Goal: Information Seeking & Learning: Learn about a topic

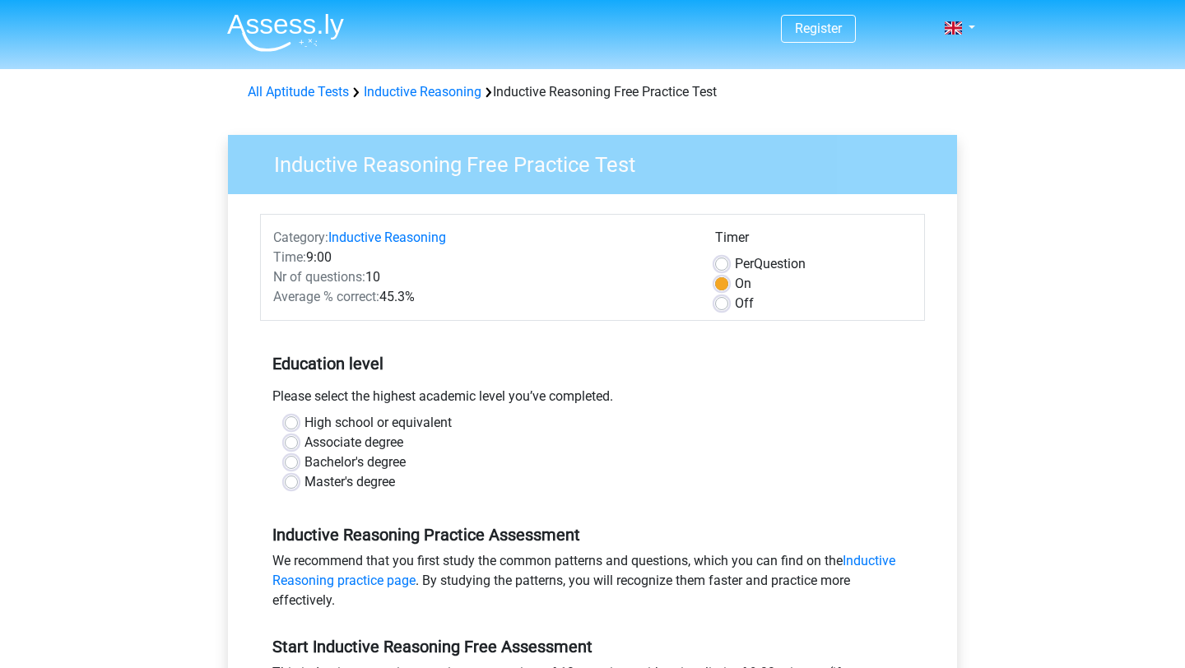
scroll to position [279, 0]
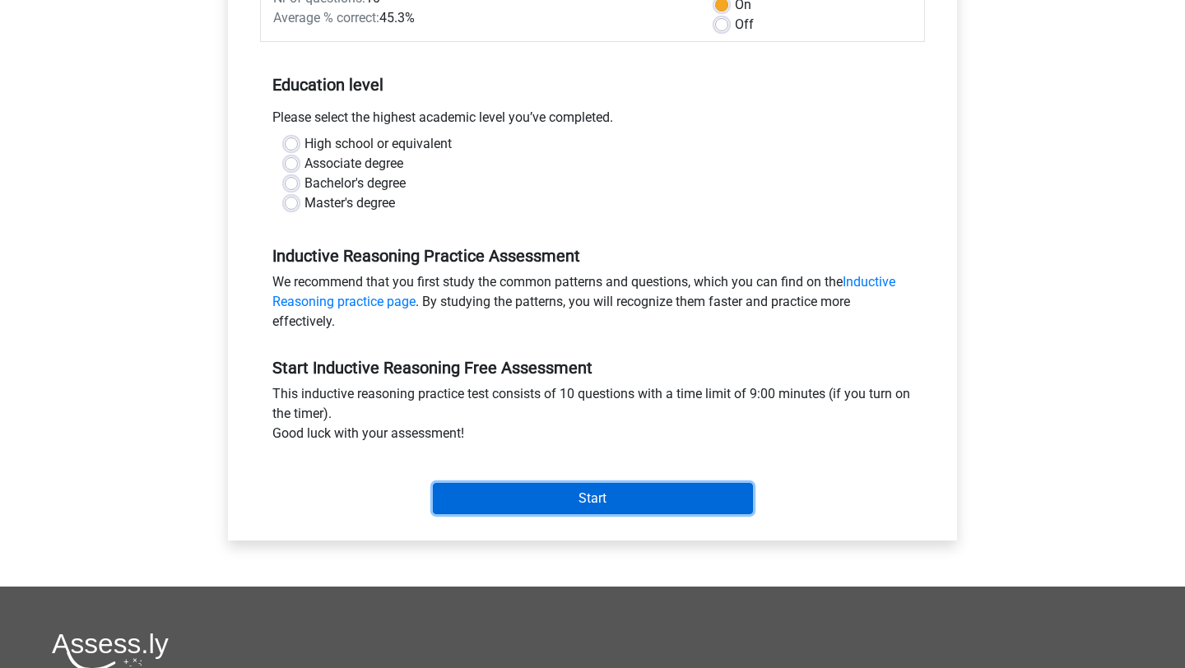
click at [556, 500] on input "Start" at bounding box center [593, 498] width 320 height 31
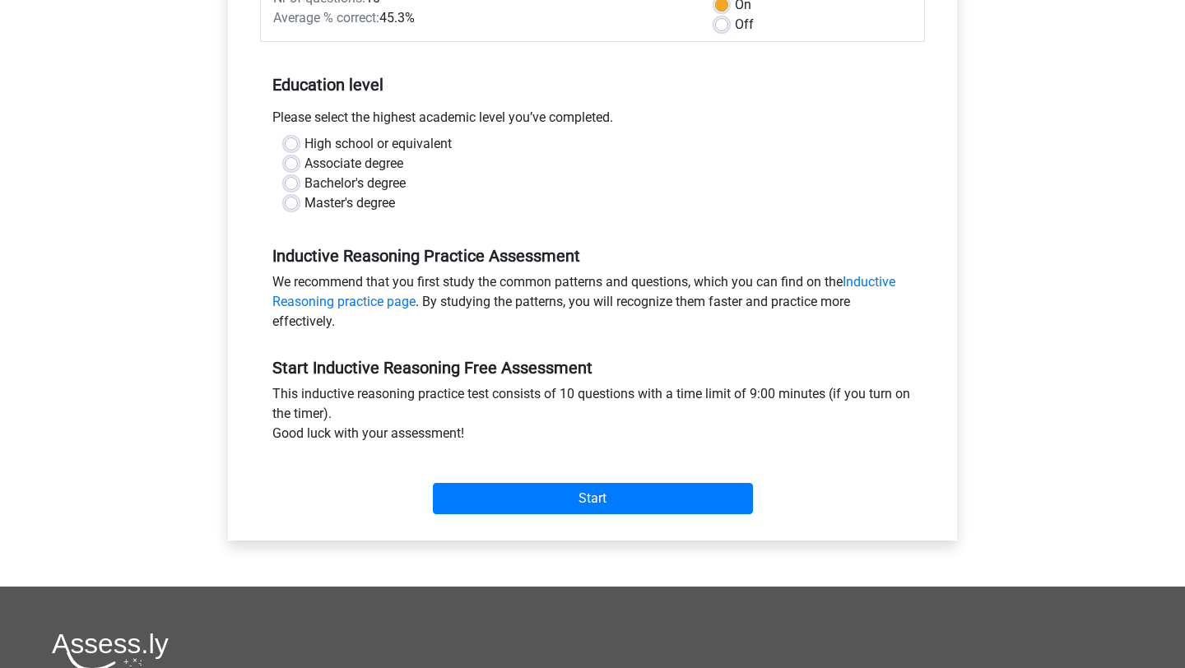
click at [310, 179] on label "Bachelor's degree" at bounding box center [355, 184] width 101 height 20
click at [298, 179] on input "Bachelor's degree" at bounding box center [291, 182] width 13 height 16
radio input "true"
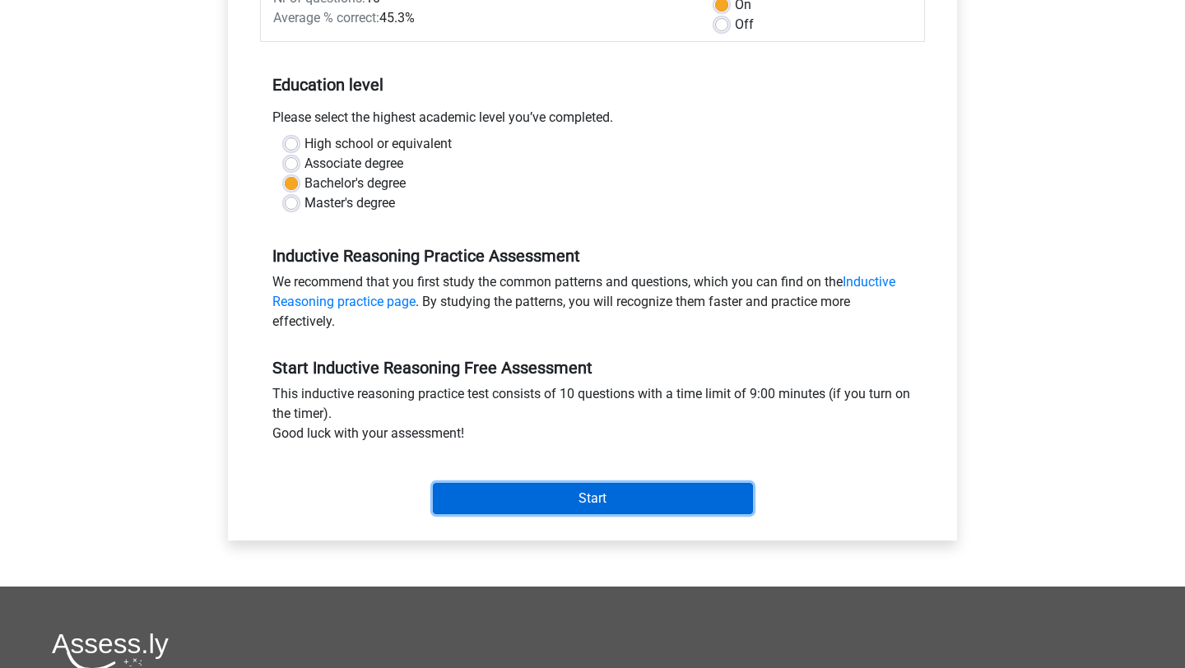
click at [559, 491] on input "Start" at bounding box center [593, 498] width 320 height 31
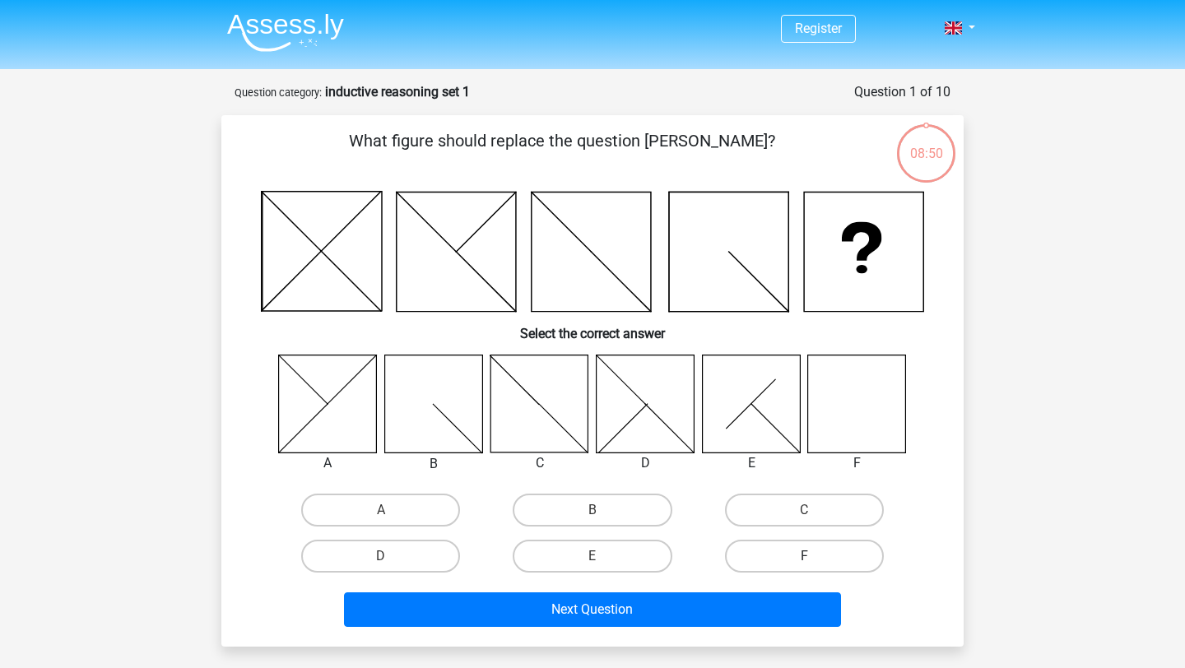
click at [793, 548] on label "F" at bounding box center [804, 556] width 159 height 33
click at [804, 556] on input "F" at bounding box center [809, 561] width 11 height 11
radio input "true"
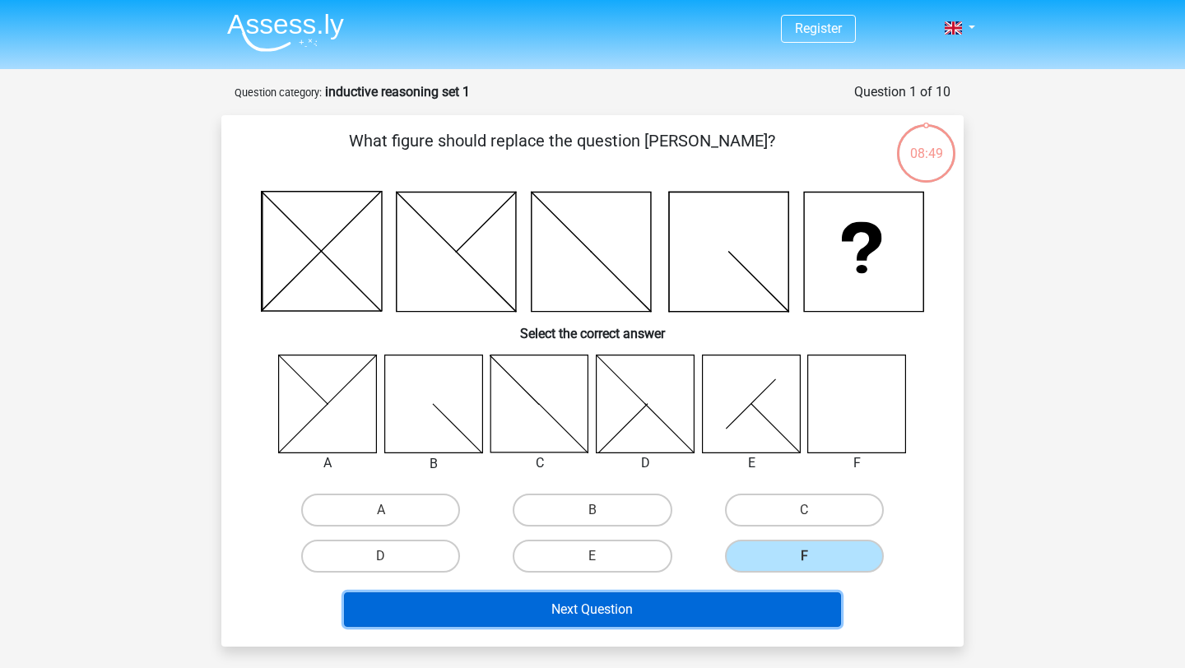
click at [735, 617] on button "Next Question" at bounding box center [593, 610] width 498 height 35
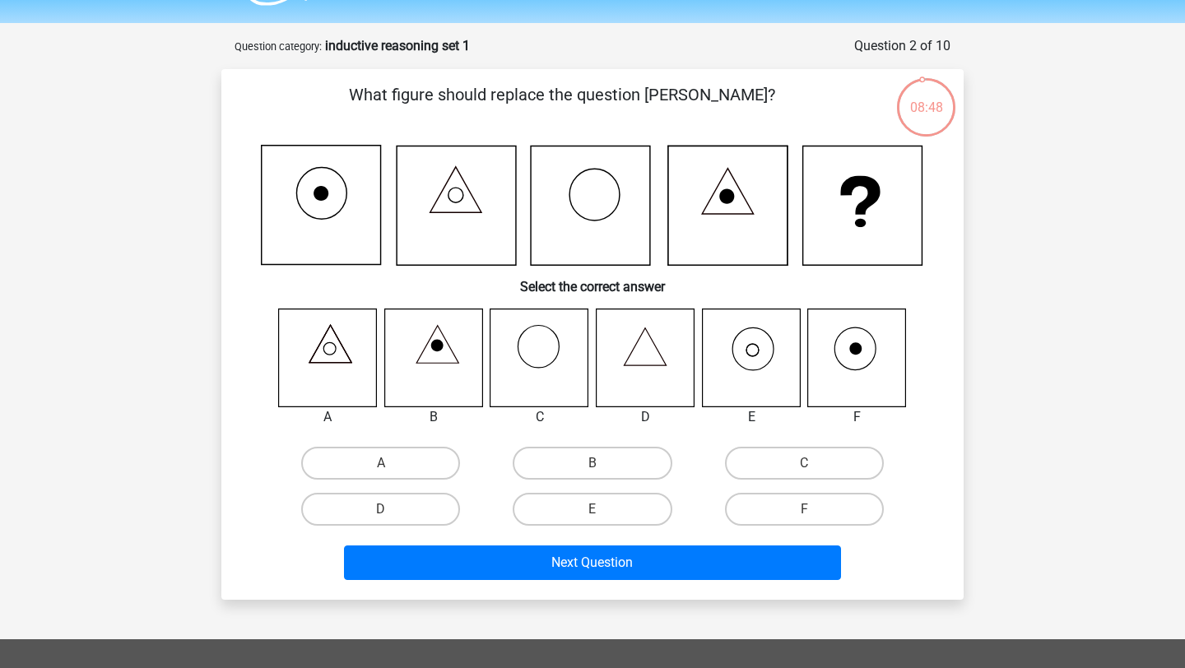
scroll to position [42, 0]
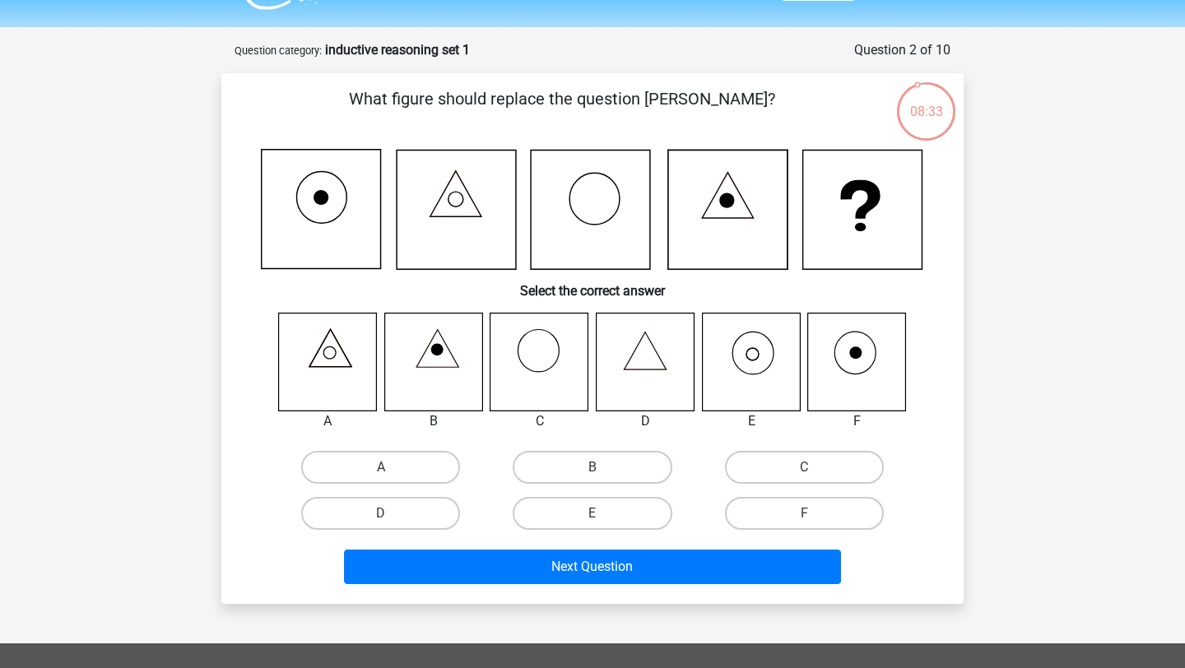
click at [752, 370] on icon at bounding box center [751, 362] width 98 height 98
click at [611, 508] on label "E" at bounding box center [592, 513] width 159 height 33
click at [603, 514] on input "E" at bounding box center [598, 519] width 11 height 11
radio input "true"
click at [779, 515] on label "F" at bounding box center [804, 513] width 159 height 33
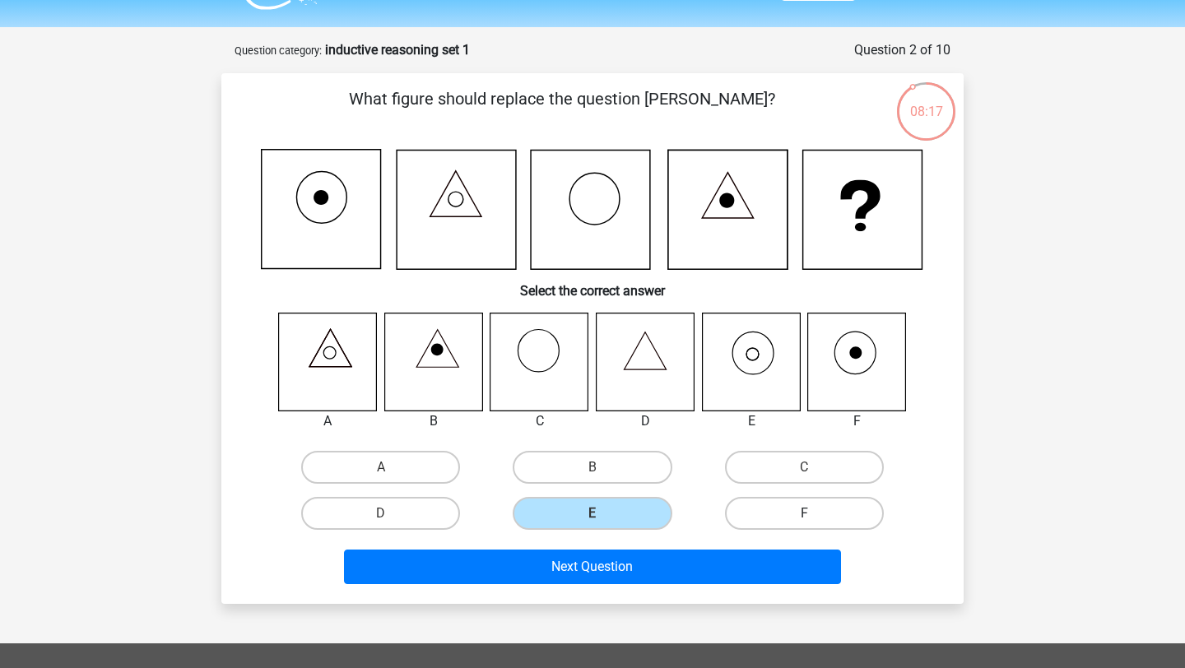
click at [804, 515] on input "F" at bounding box center [809, 519] width 11 height 11
radio input "true"
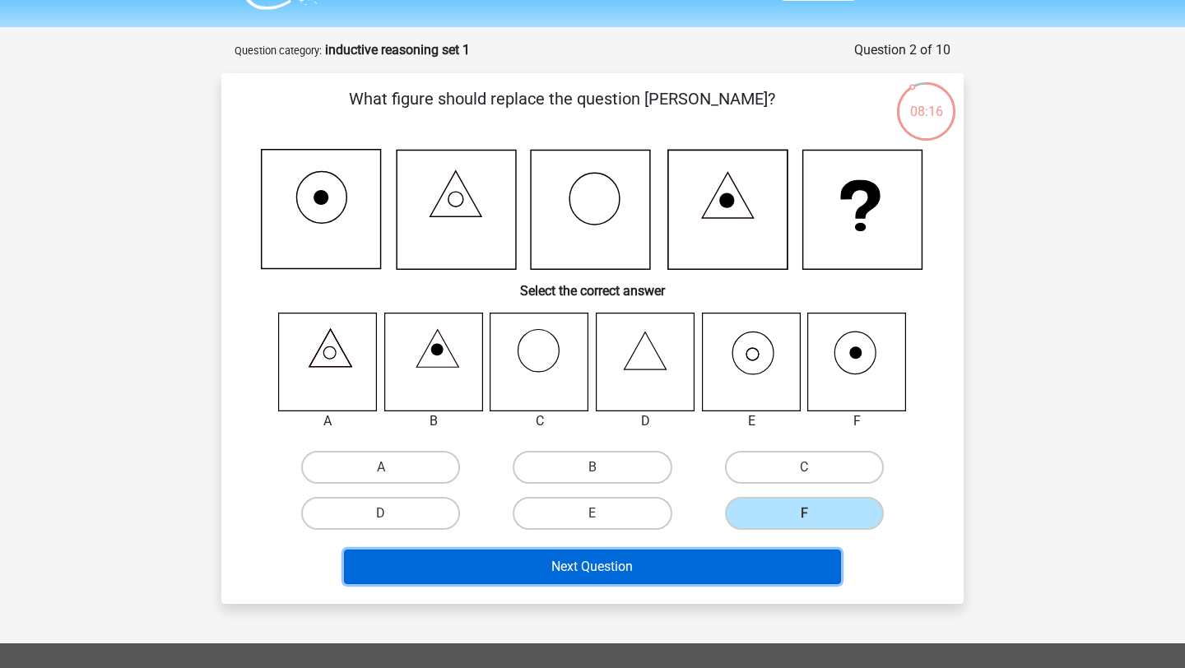
click at [731, 570] on button "Next Question" at bounding box center [593, 567] width 498 height 35
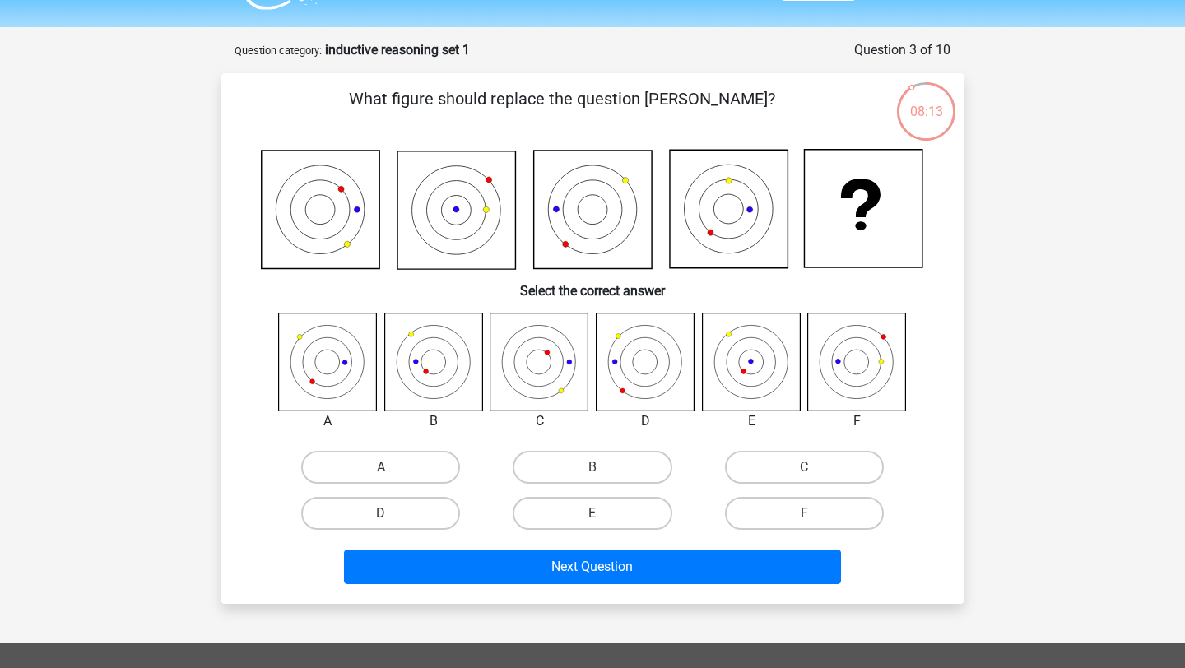
scroll to position [41, 0]
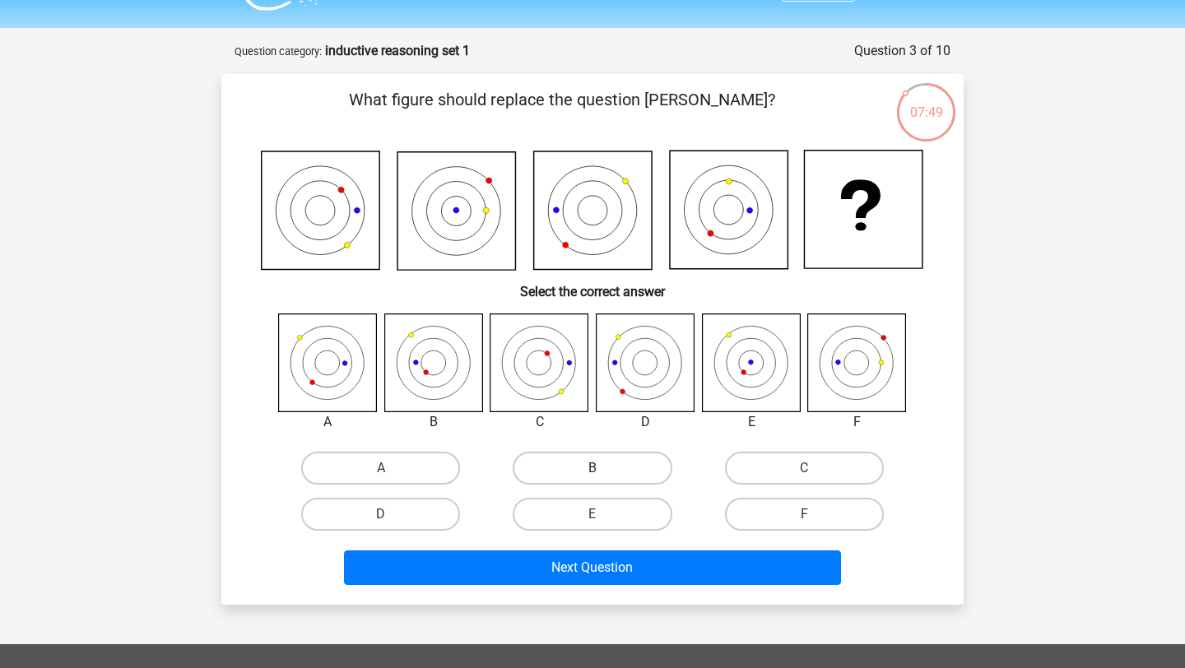
click at [580, 469] on label "B" at bounding box center [592, 468] width 159 height 33
click at [593, 469] on input "B" at bounding box center [598, 473] width 11 height 11
radio input "true"
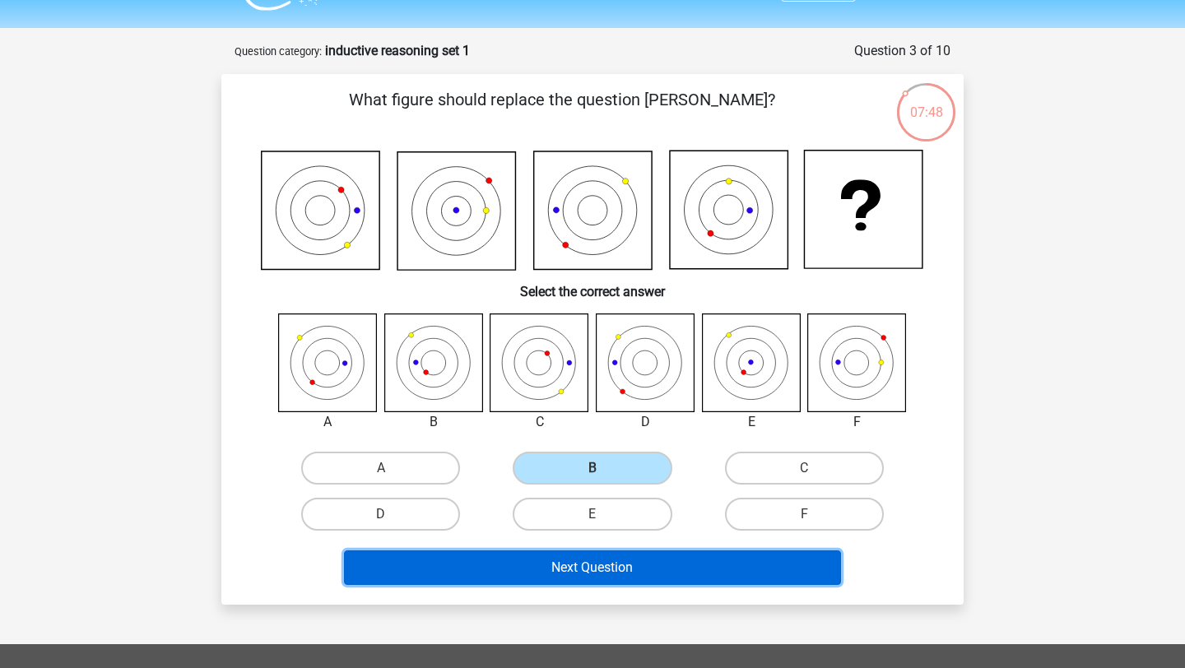
click at [607, 561] on button "Next Question" at bounding box center [593, 568] width 498 height 35
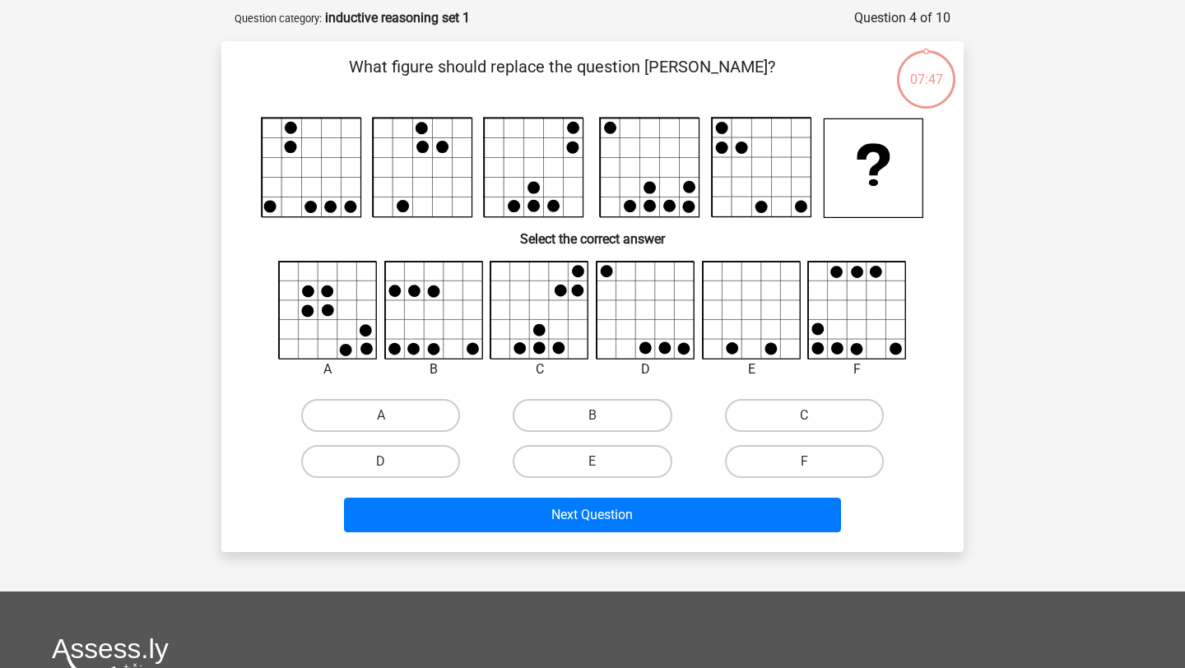
scroll to position [82, 0]
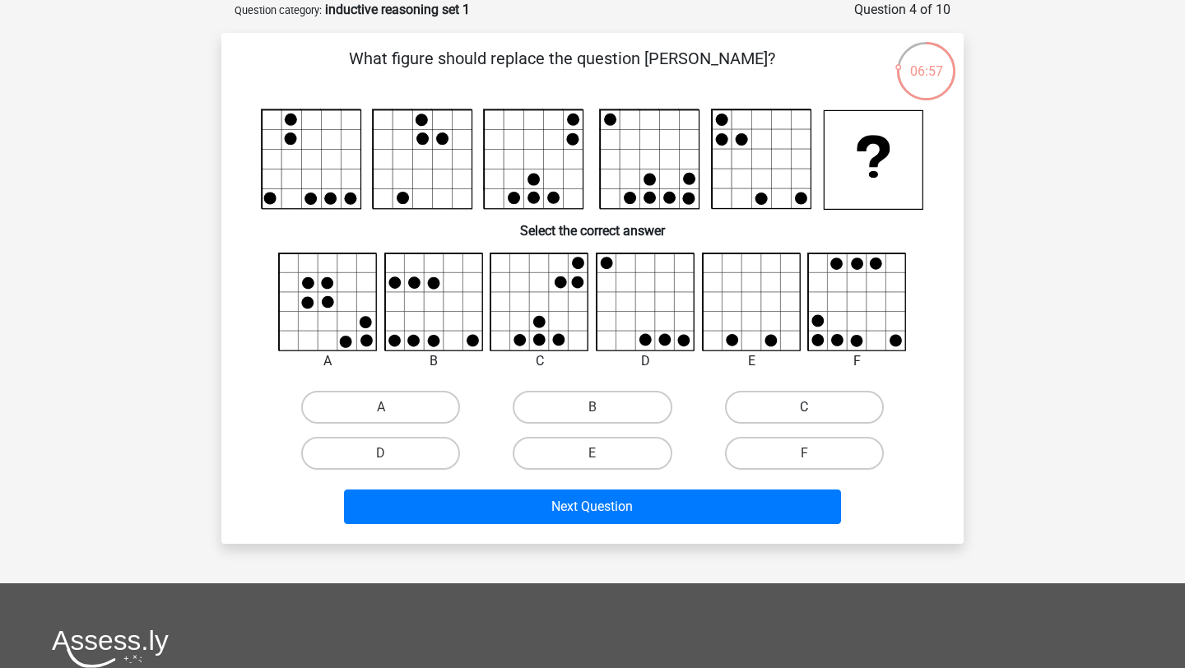
click at [761, 398] on label "C" at bounding box center [804, 407] width 159 height 33
click at [804, 407] on input "C" at bounding box center [809, 412] width 11 height 11
radio input "true"
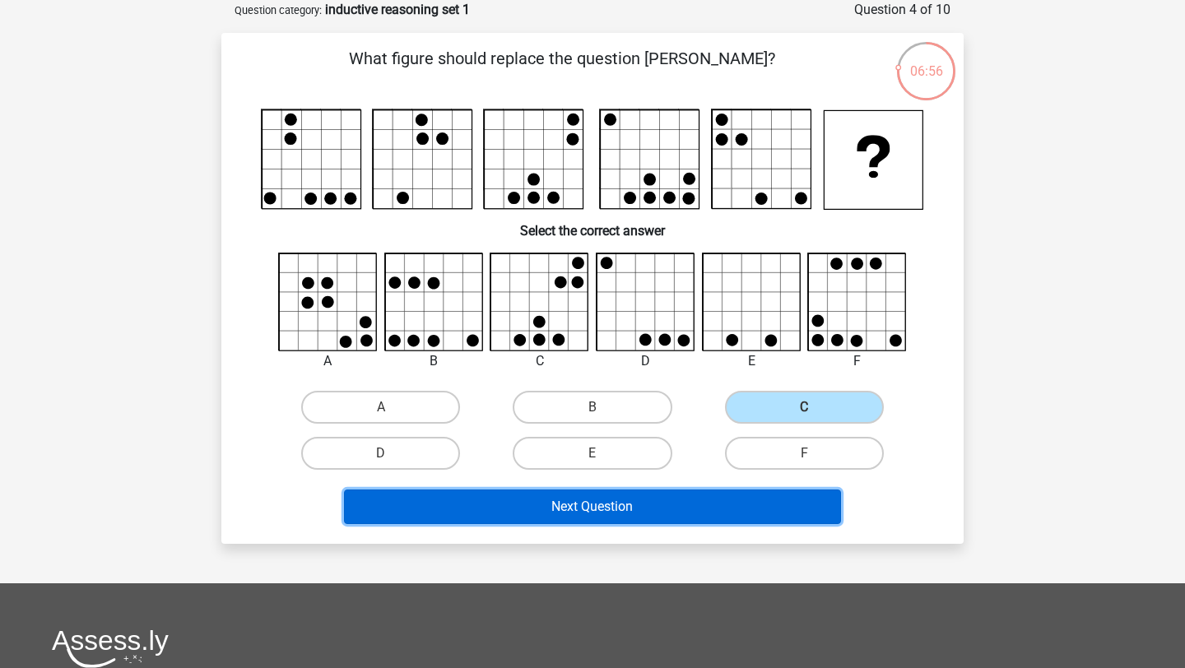
click at [560, 511] on button "Next Question" at bounding box center [593, 507] width 498 height 35
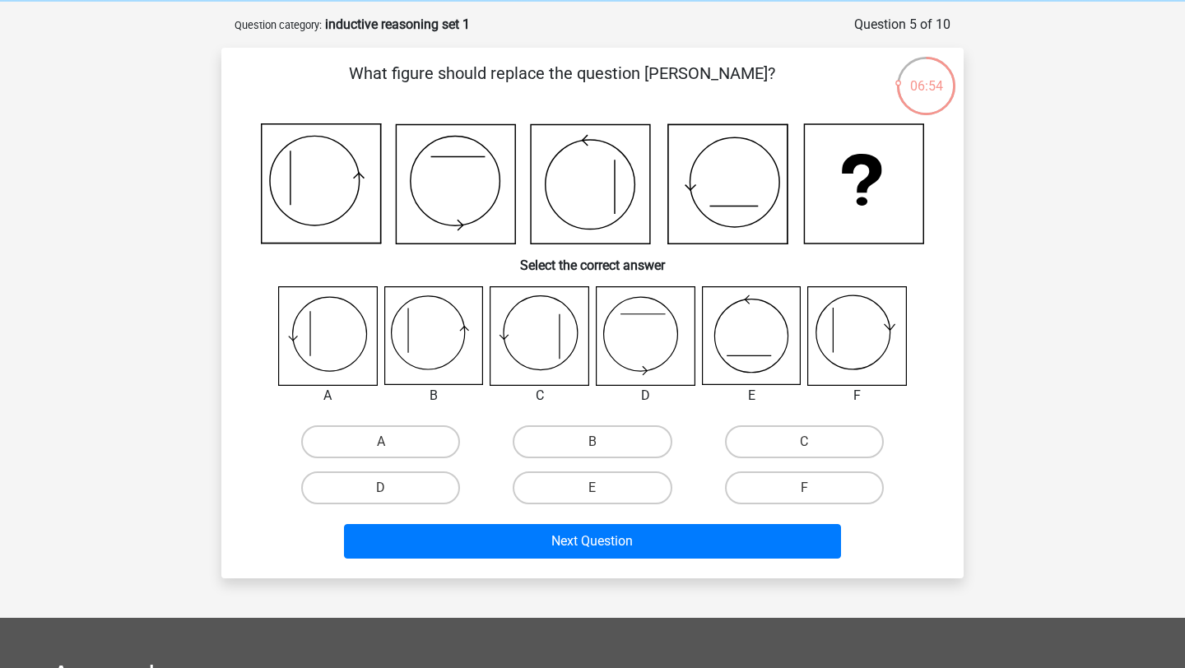
scroll to position [61, 0]
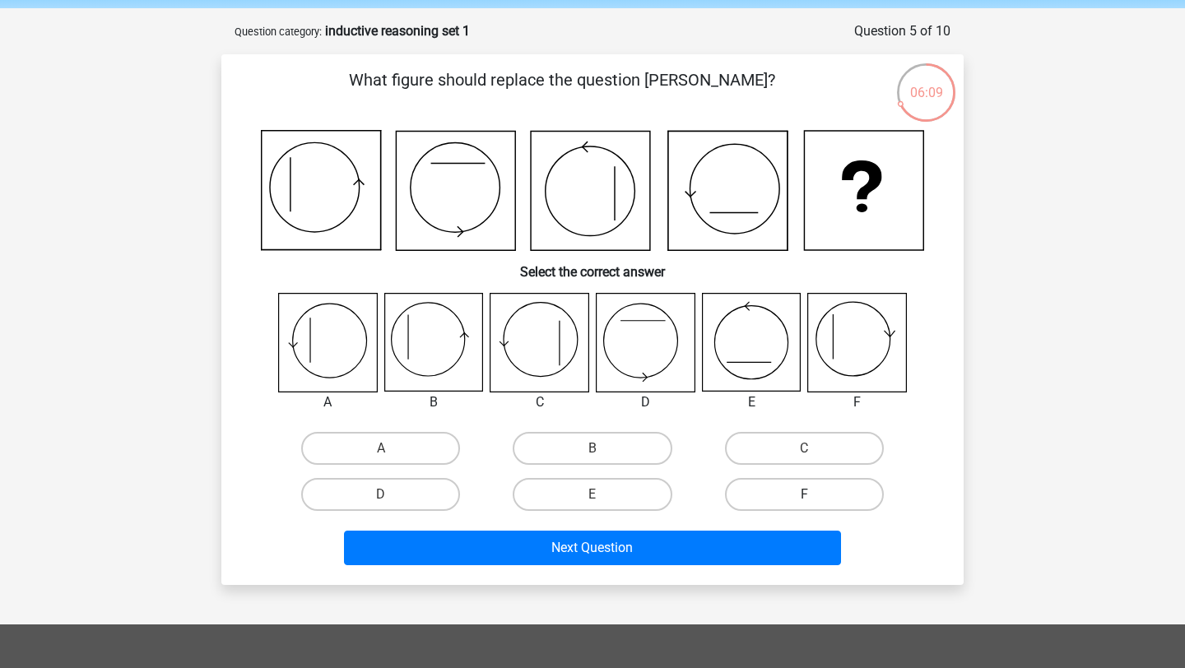
click at [754, 485] on label "F" at bounding box center [804, 494] width 159 height 33
click at [804, 495] on input "F" at bounding box center [809, 500] width 11 height 11
radio input "true"
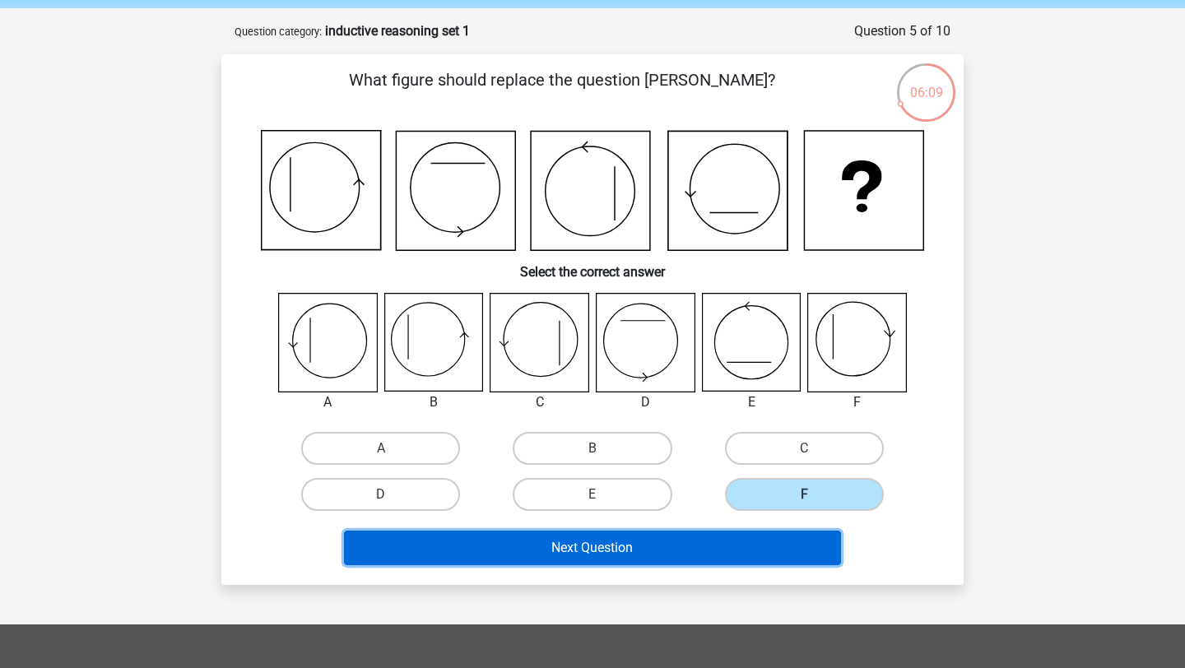
click at [737, 531] on button "Next Question" at bounding box center [593, 548] width 498 height 35
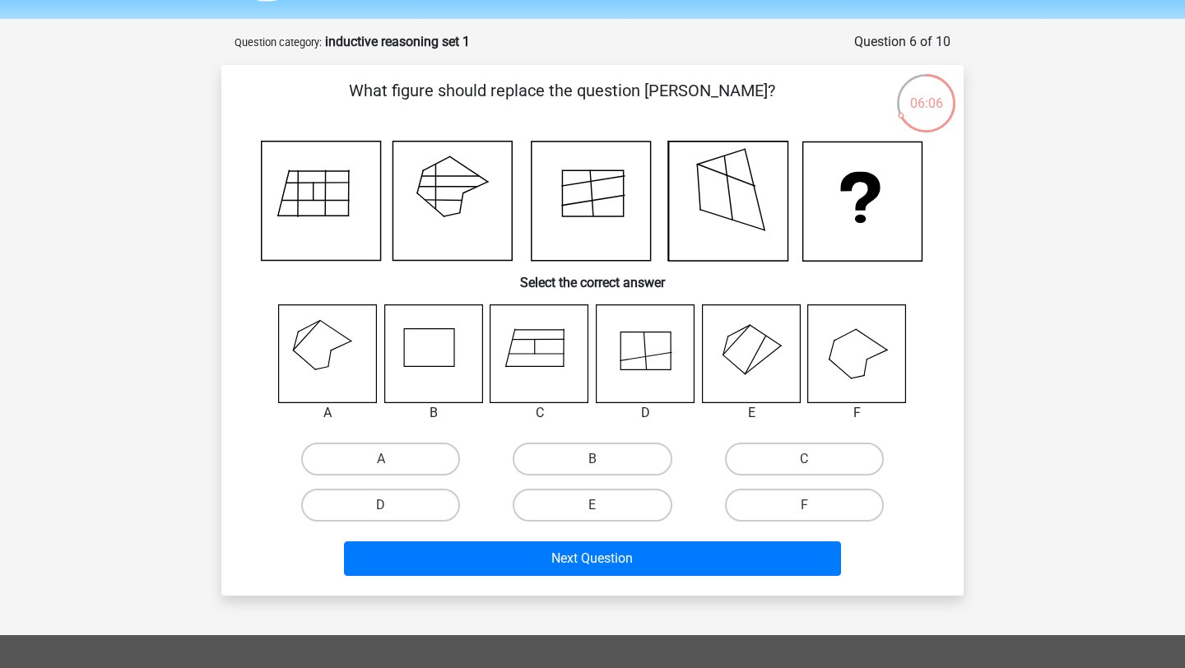
scroll to position [52, 0]
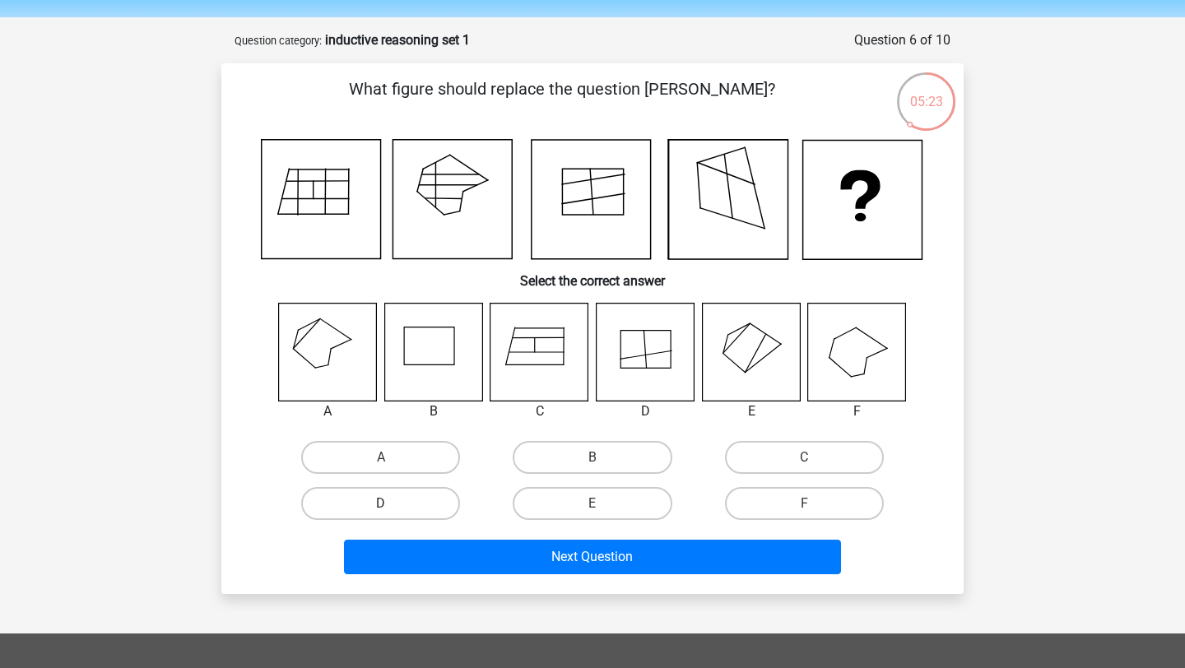
click at [393, 514] on label "D" at bounding box center [380, 503] width 159 height 33
click at [392, 514] on input "D" at bounding box center [386, 509] width 11 height 11
radio input "true"
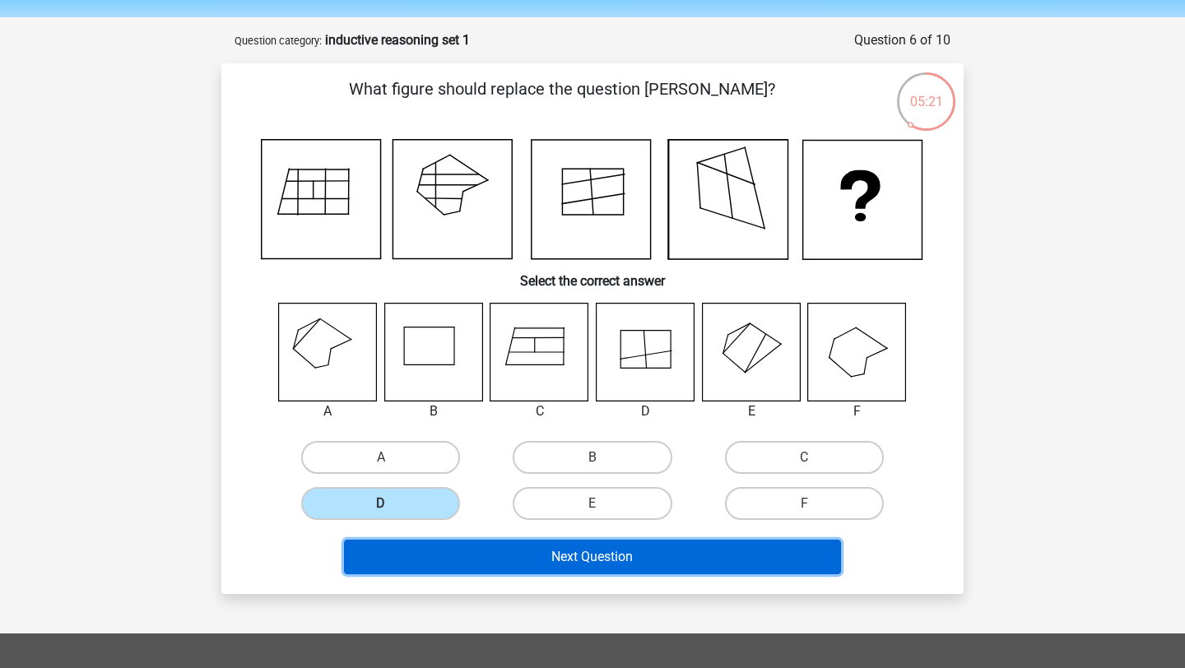
click at [458, 552] on button "Next Question" at bounding box center [593, 557] width 498 height 35
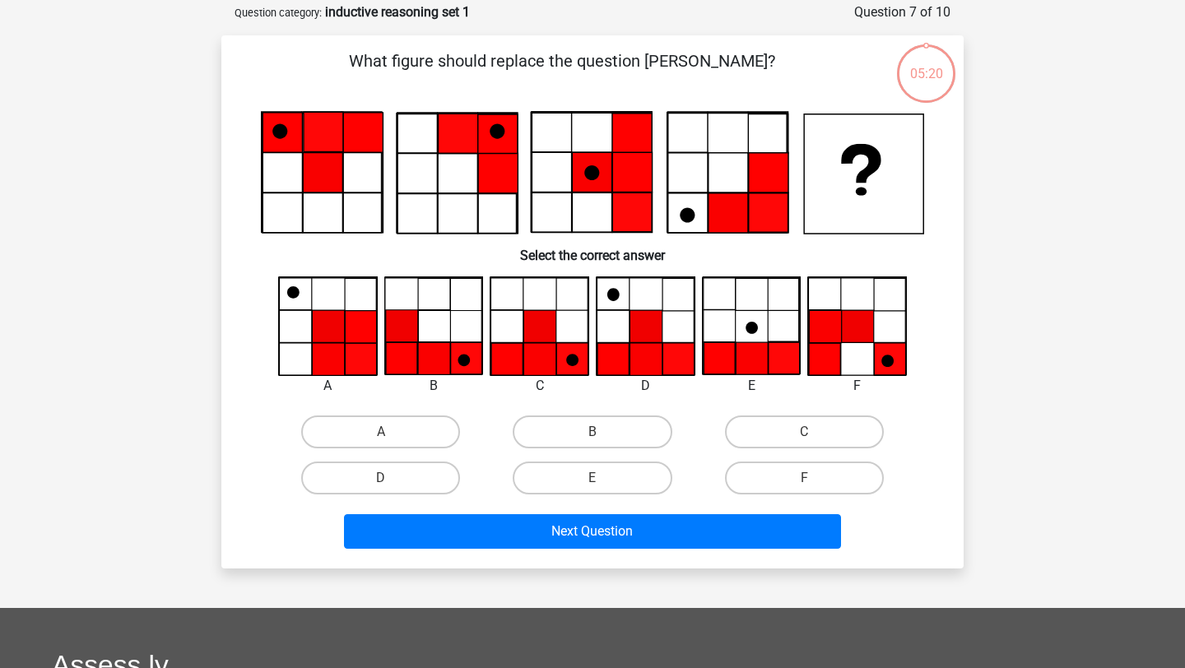
scroll to position [82, 0]
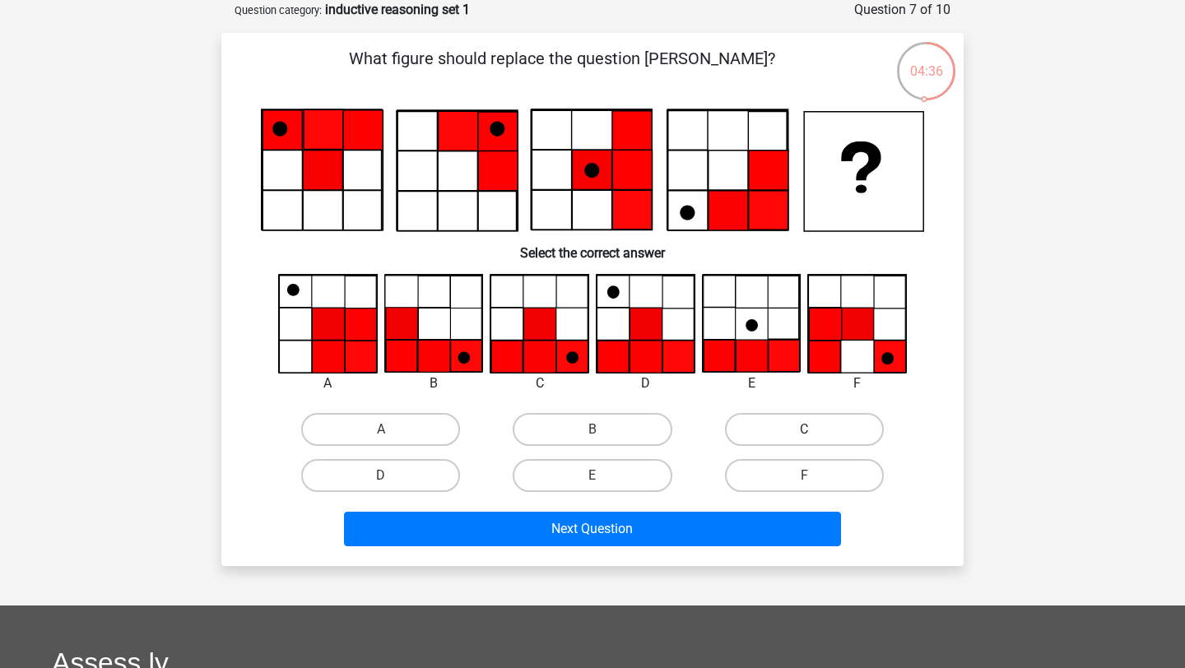
click at [803, 415] on label "C" at bounding box center [804, 429] width 159 height 33
click at [804, 430] on input "C" at bounding box center [809, 435] width 11 height 11
radio input "true"
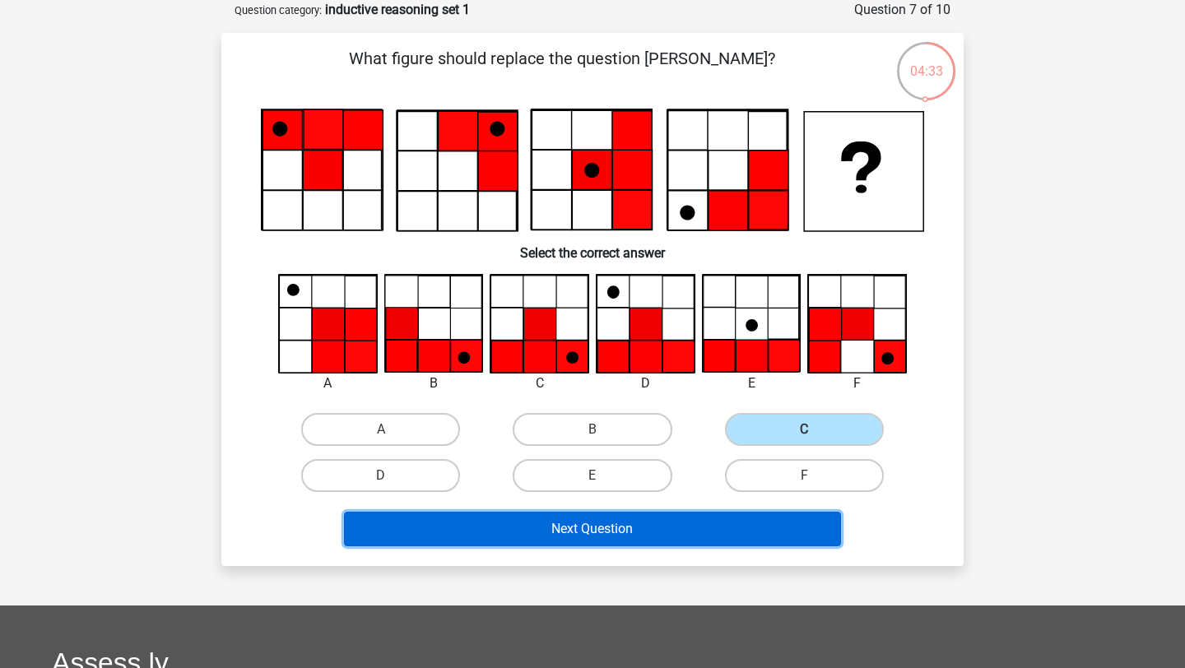
click at [714, 525] on button "Next Question" at bounding box center [593, 529] width 498 height 35
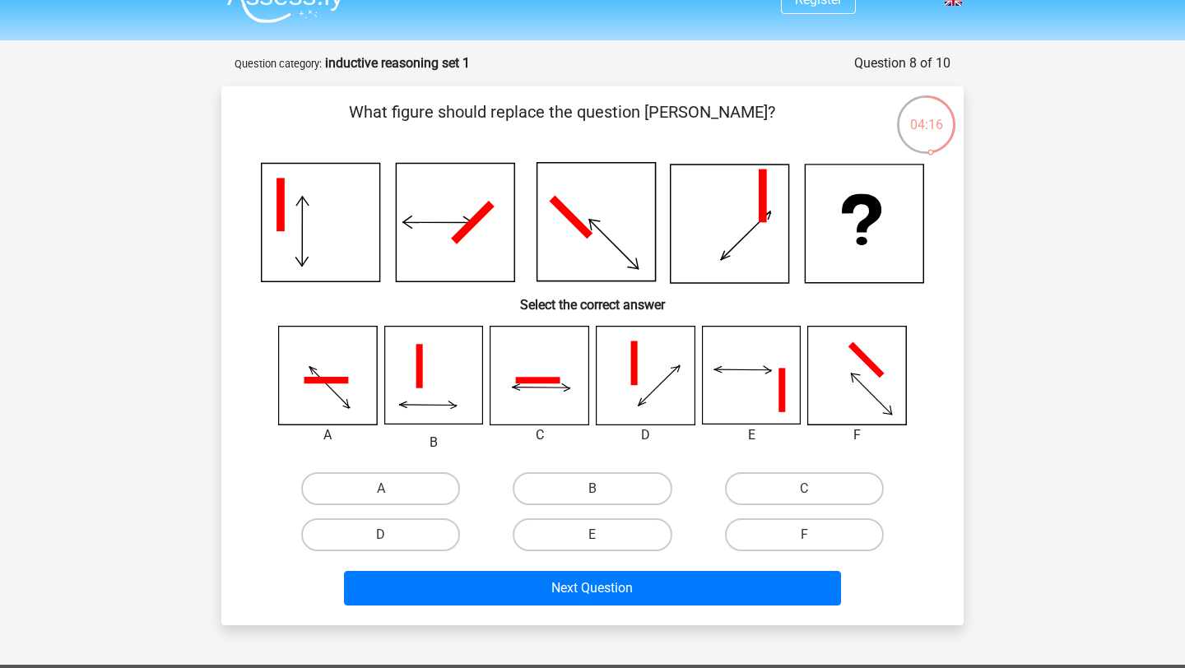
scroll to position [25, 0]
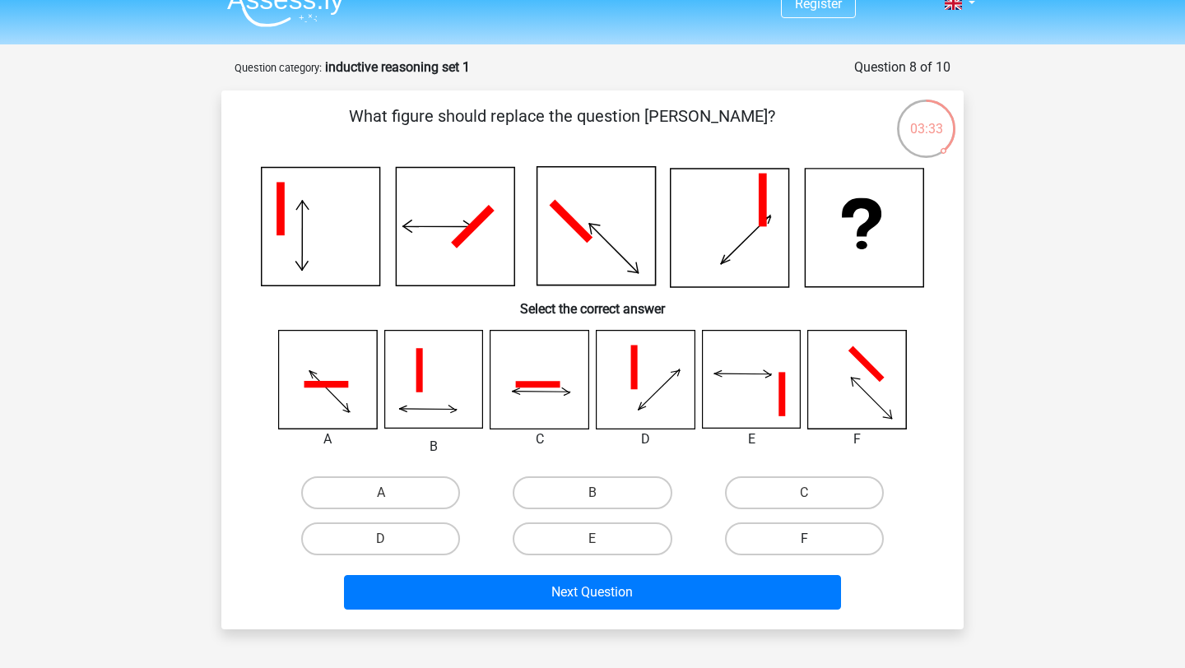
click at [798, 538] on label "F" at bounding box center [804, 539] width 159 height 33
click at [804, 539] on input "F" at bounding box center [809, 544] width 11 height 11
radio input "true"
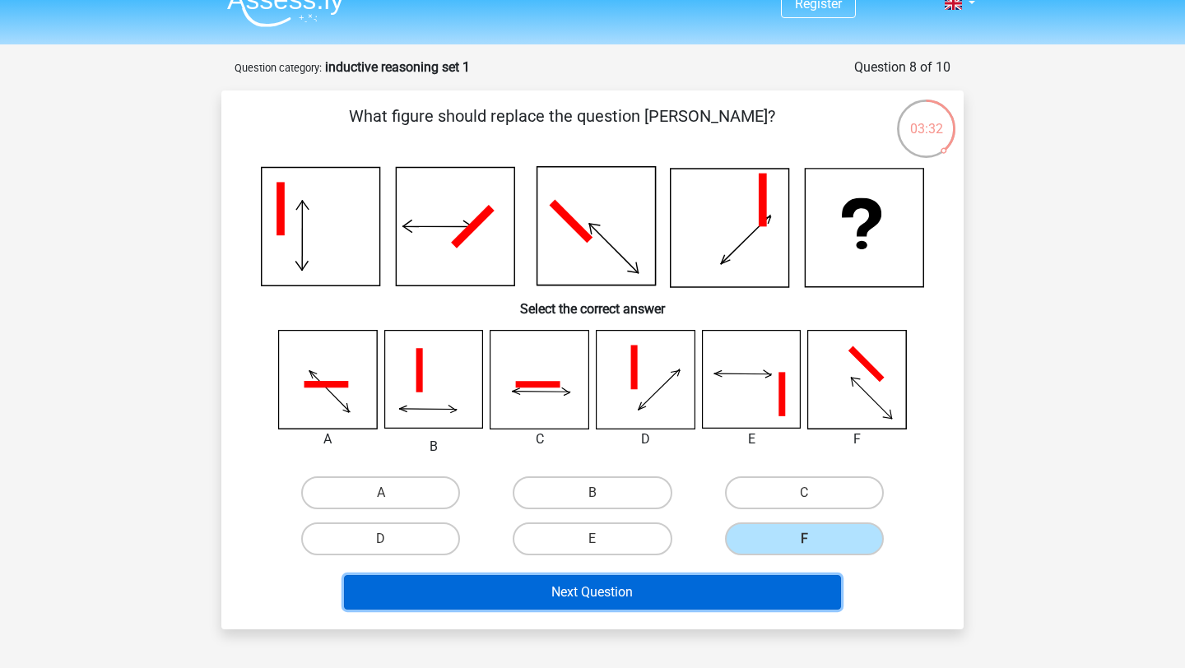
click at [723, 589] on button "Next Question" at bounding box center [593, 592] width 498 height 35
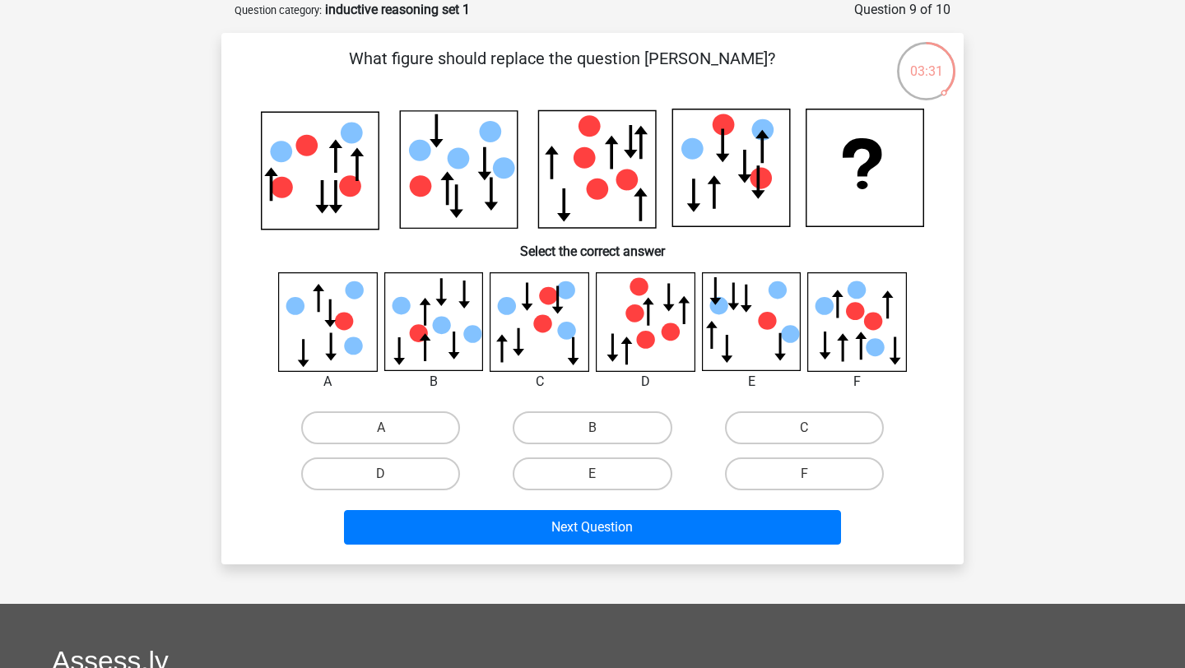
scroll to position [68, 0]
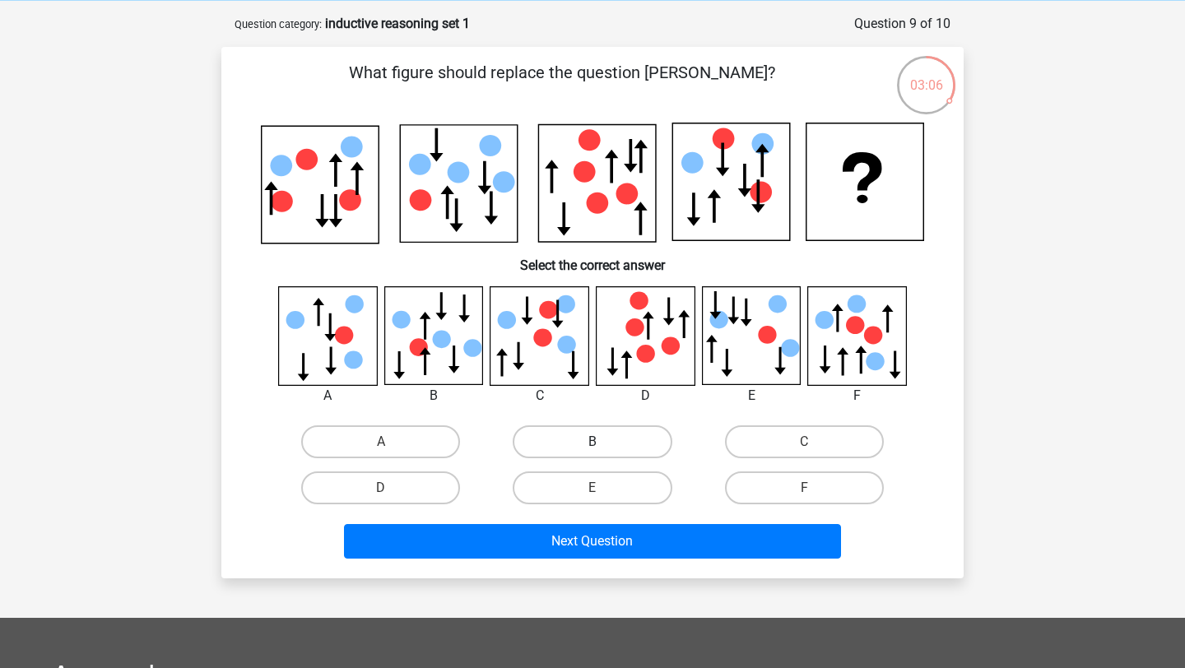
click at [552, 439] on label "B" at bounding box center [592, 442] width 159 height 33
click at [593, 442] on input "B" at bounding box center [598, 447] width 11 height 11
radio input "true"
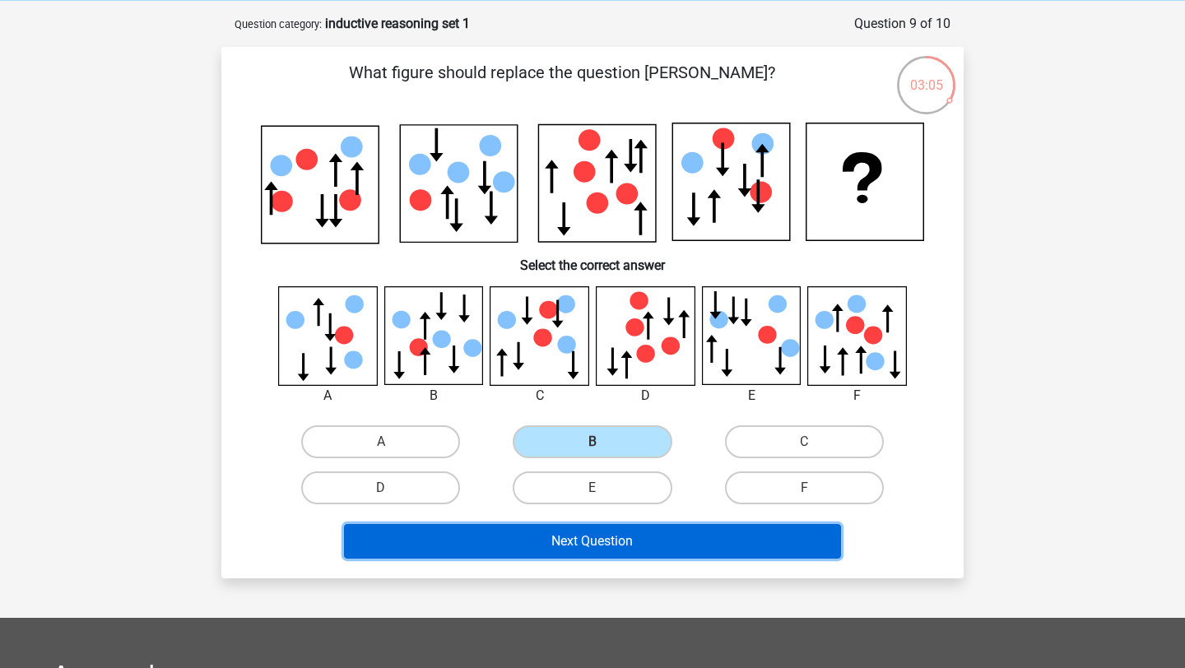
click at [546, 528] on button "Next Question" at bounding box center [593, 541] width 498 height 35
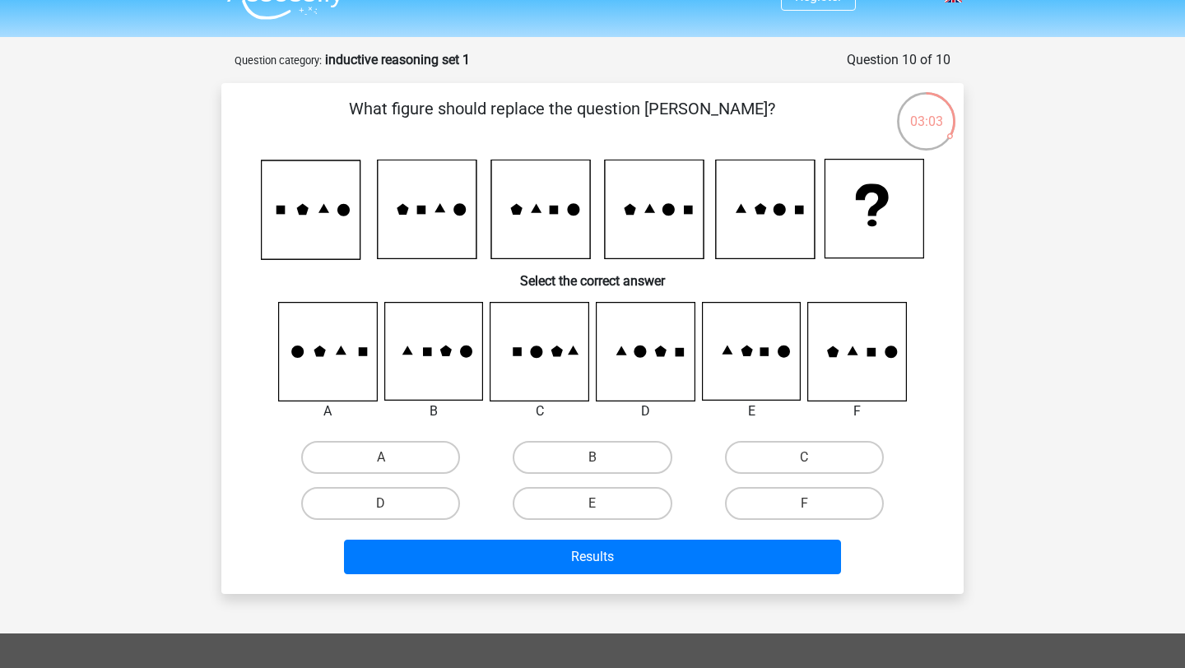
scroll to position [28, 0]
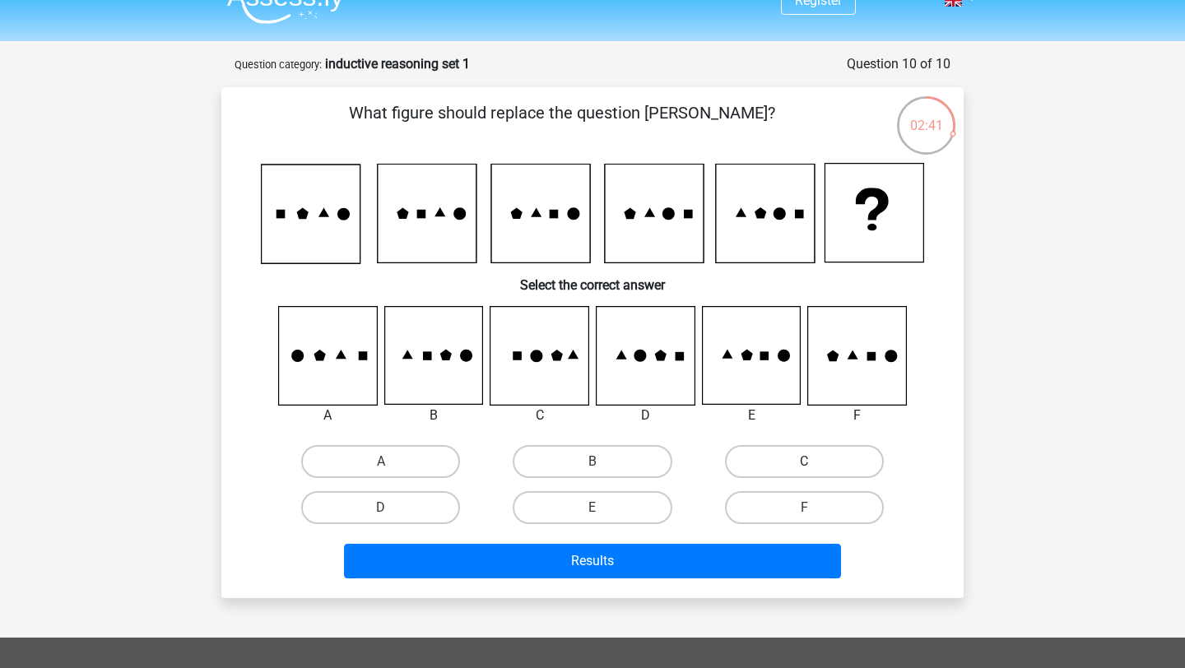
click at [766, 465] on label "C" at bounding box center [804, 461] width 159 height 33
click at [804, 465] on input "C" at bounding box center [809, 467] width 11 height 11
radio input "true"
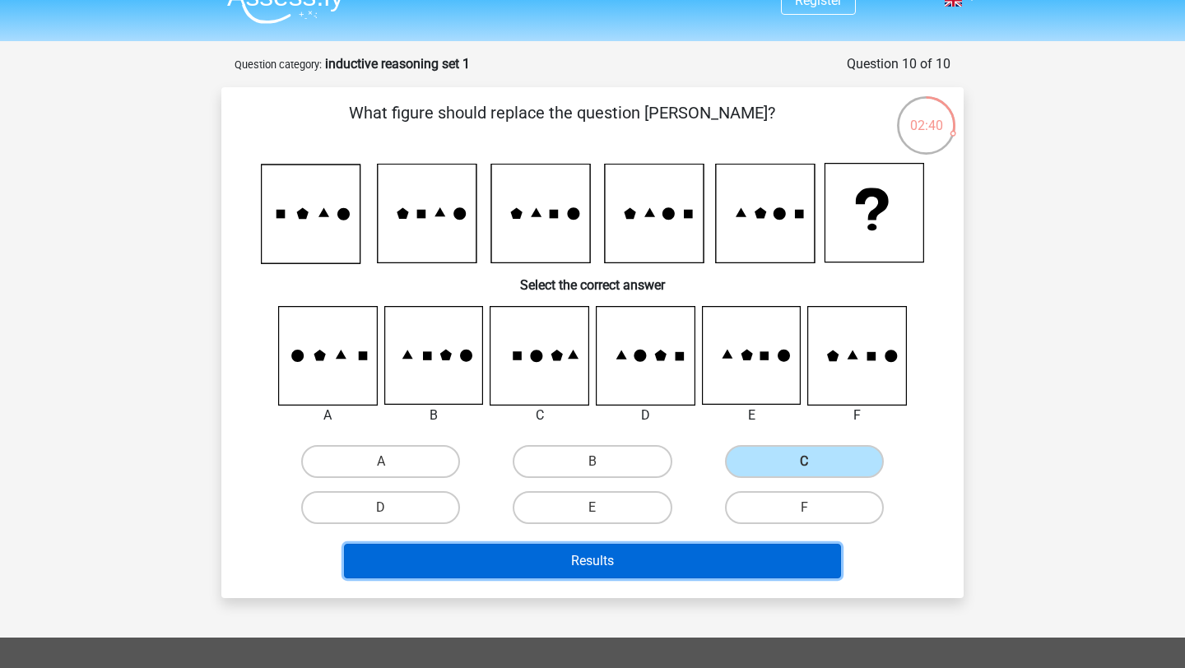
click at [681, 571] on button "Results" at bounding box center [593, 561] width 498 height 35
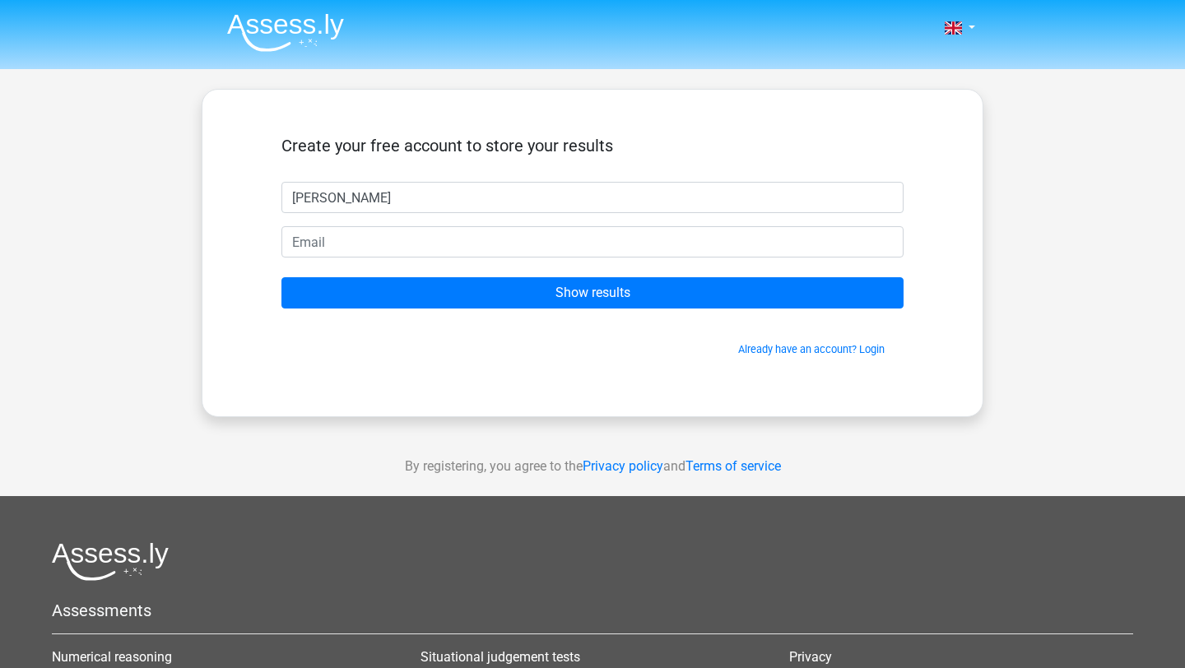
type input "Ryan"
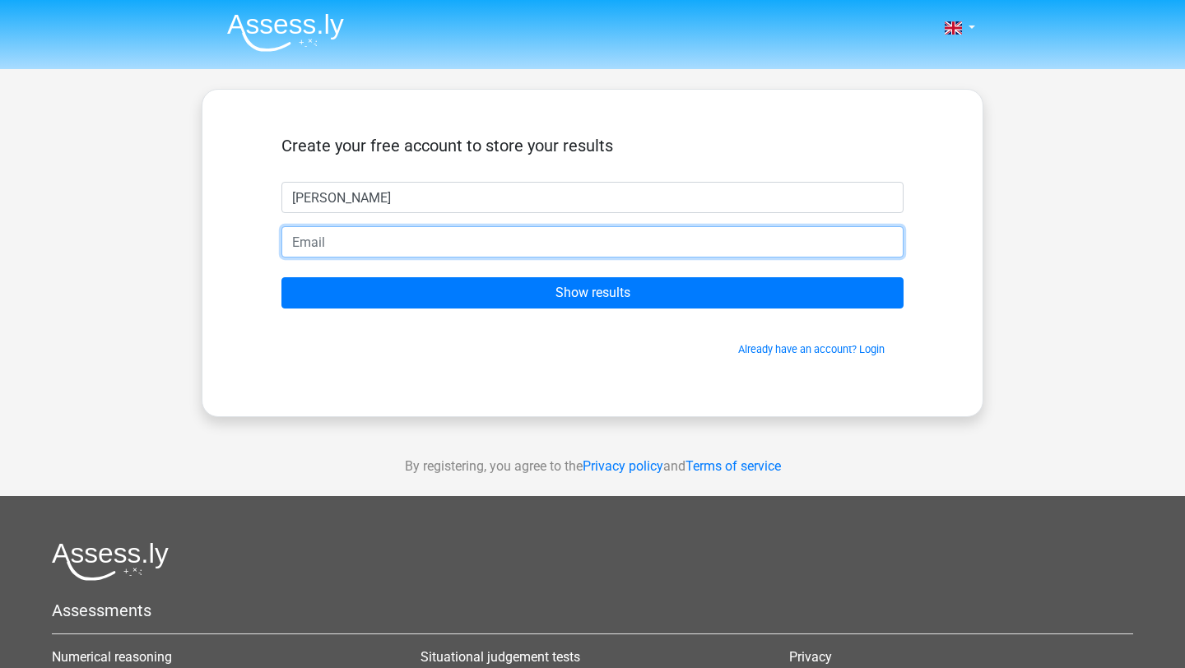
click at [568, 246] on input "email" at bounding box center [593, 241] width 622 height 31
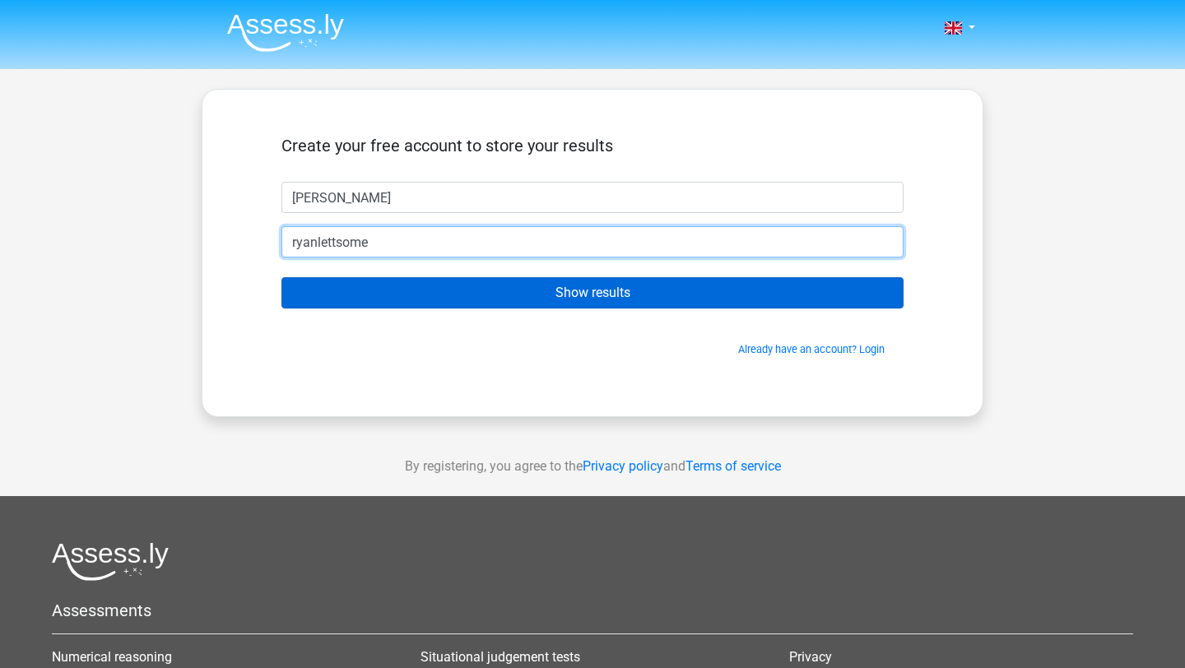
type input "ryanlettsome@gmail.com"
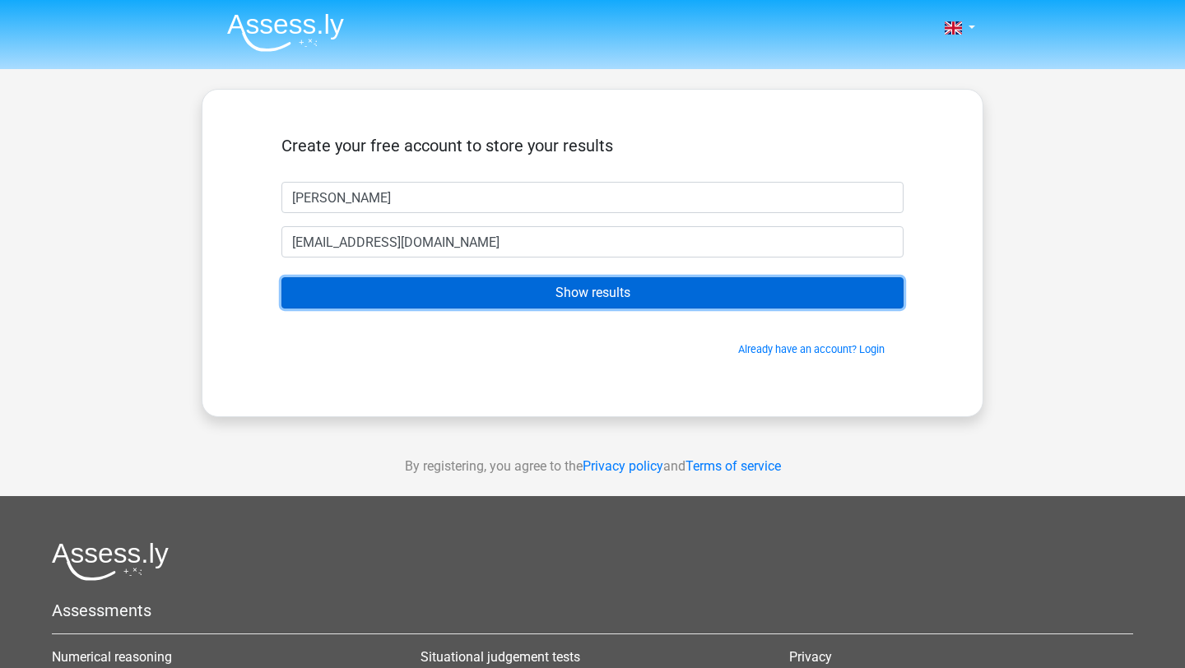
click at [520, 293] on input "Show results" at bounding box center [593, 292] width 622 height 31
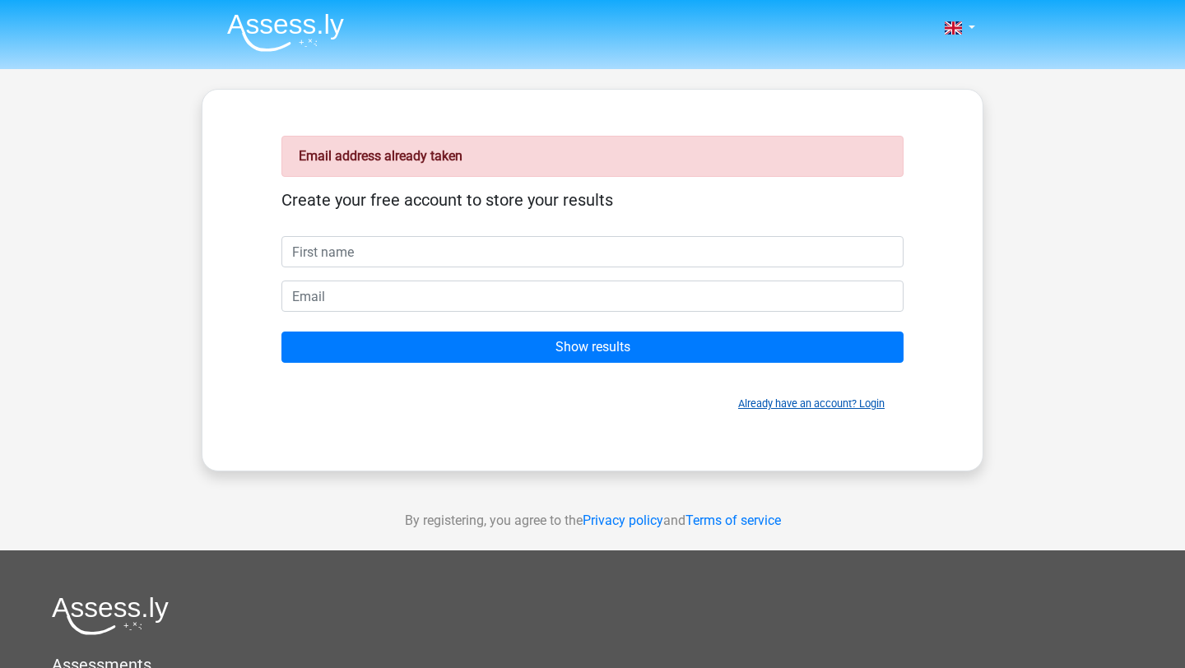
click at [797, 409] on link "Already have an account? Login" at bounding box center [811, 404] width 147 height 12
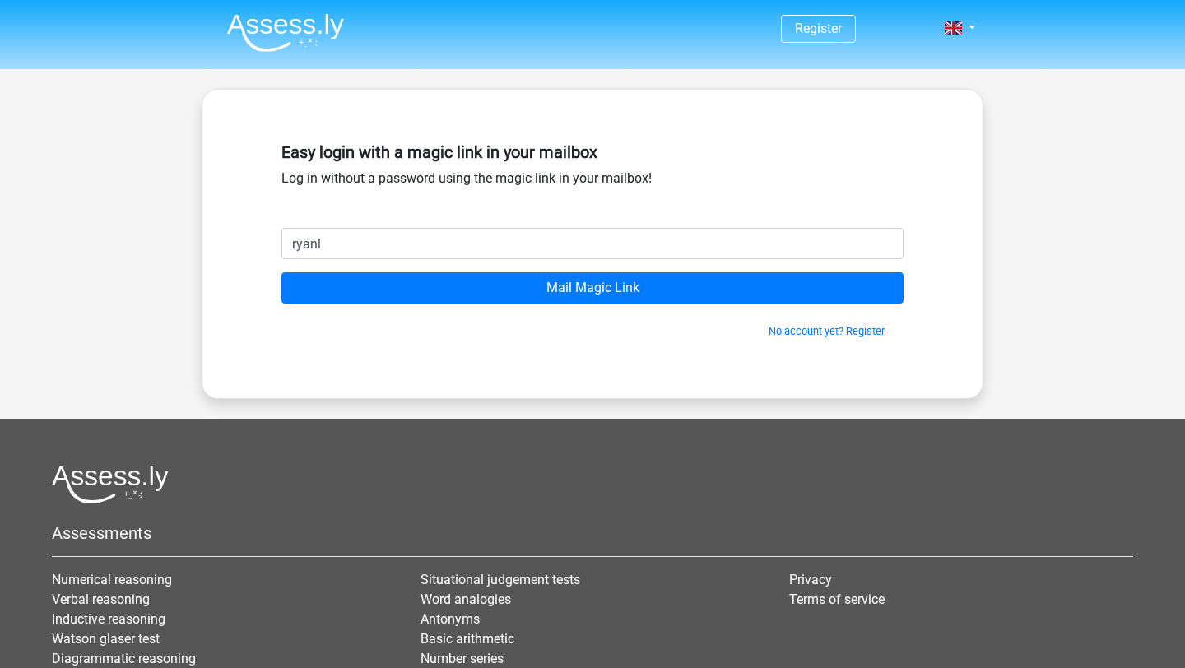
type input "[EMAIL_ADDRESS][DOMAIN_NAME]"
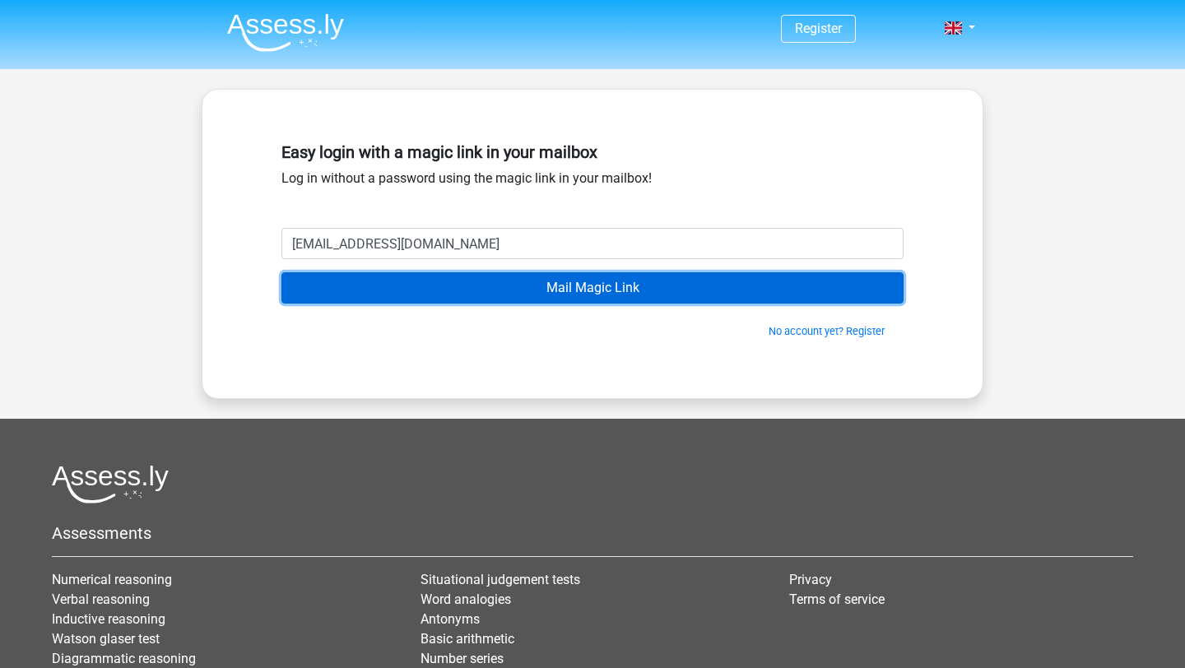
click at [394, 292] on input "Mail Magic Link" at bounding box center [593, 287] width 622 height 31
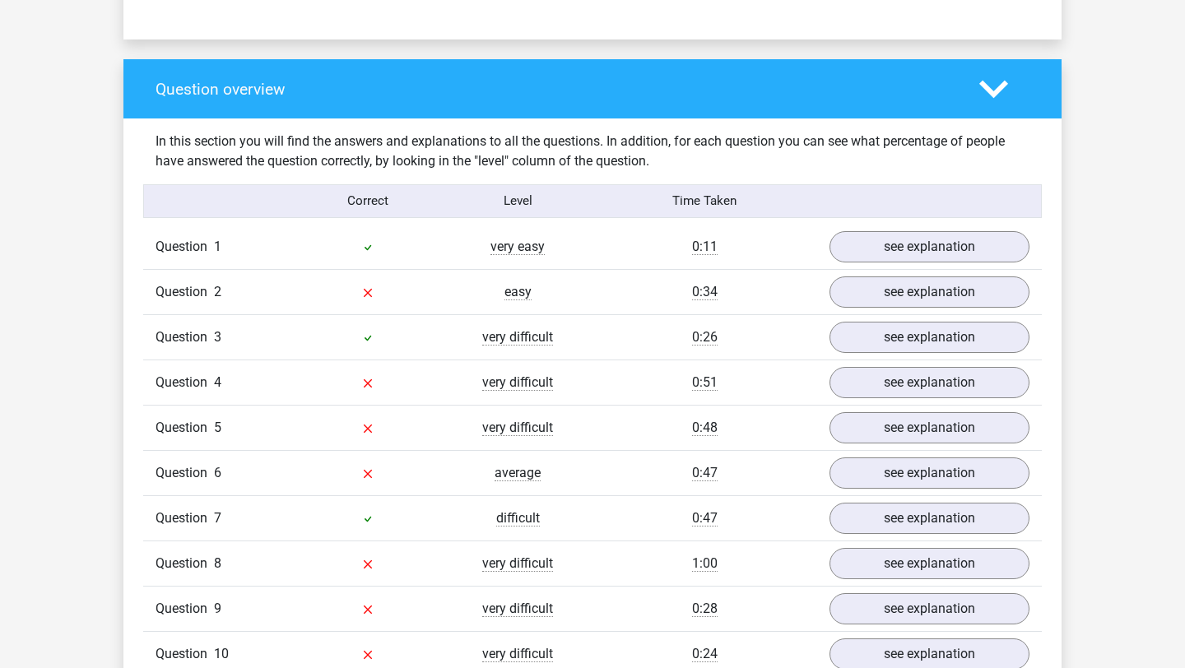
scroll to position [1194, 0]
